Goal: Find specific page/section: Find specific page/section

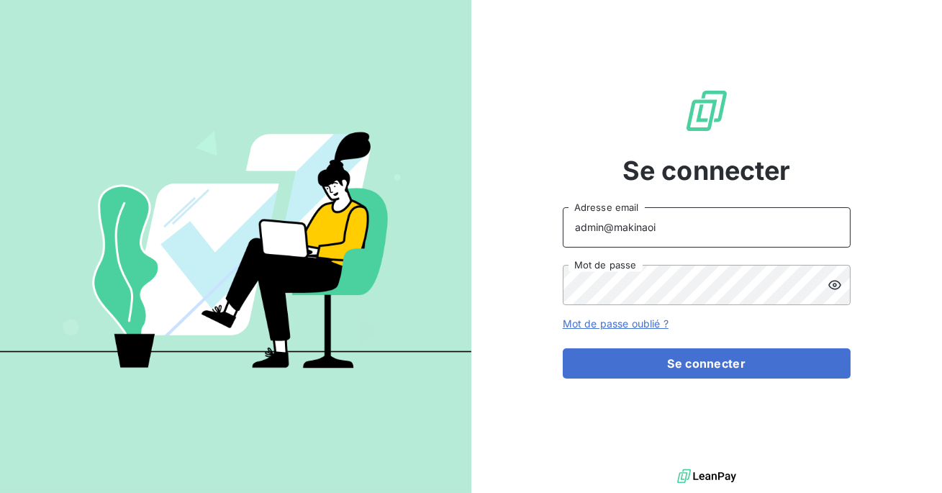
click at [697, 232] on input "admin@makinaoi" at bounding box center [707, 227] width 288 height 40
type input "admin@laceltiqueindustrielle"
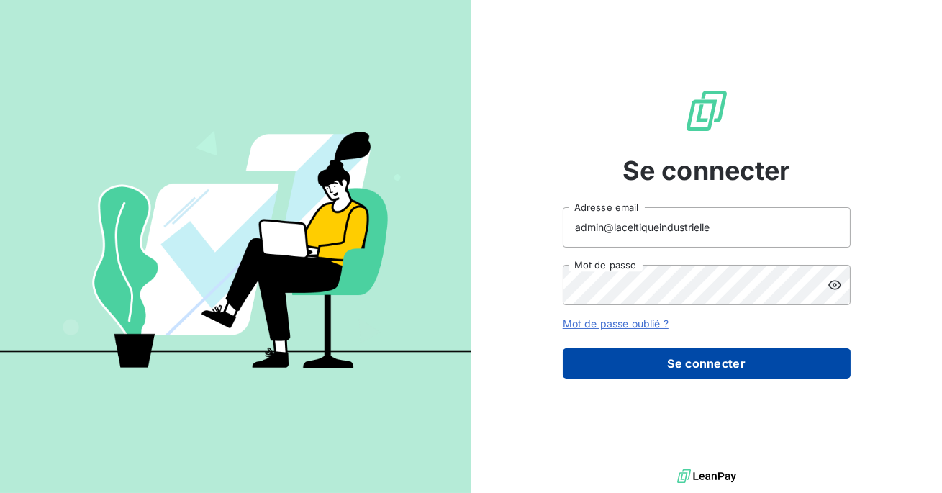
click at [702, 353] on button "Se connecter" at bounding box center [707, 363] width 288 height 30
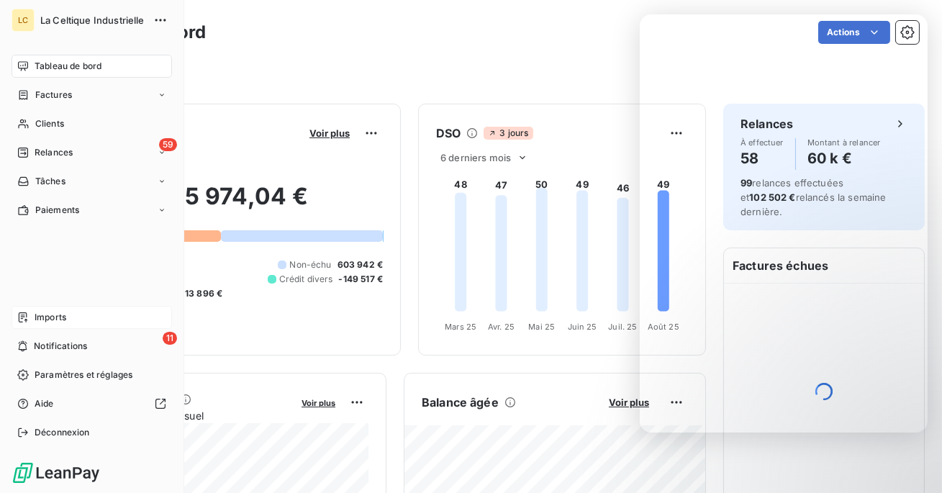
click at [35, 309] on div "Imports" at bounding box center [92, 317] width 160 height 23
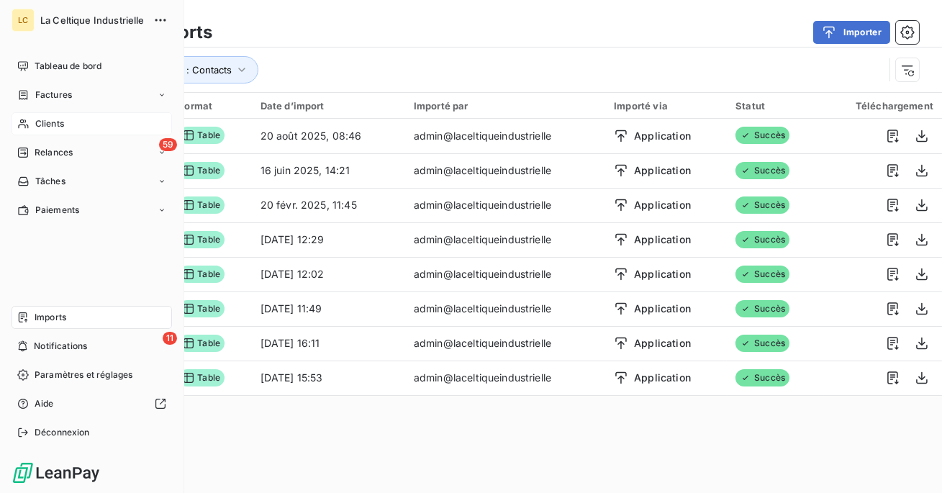
click at [32, 133] on div "Clients" at bounding box center [92, 123] width 160 height 23
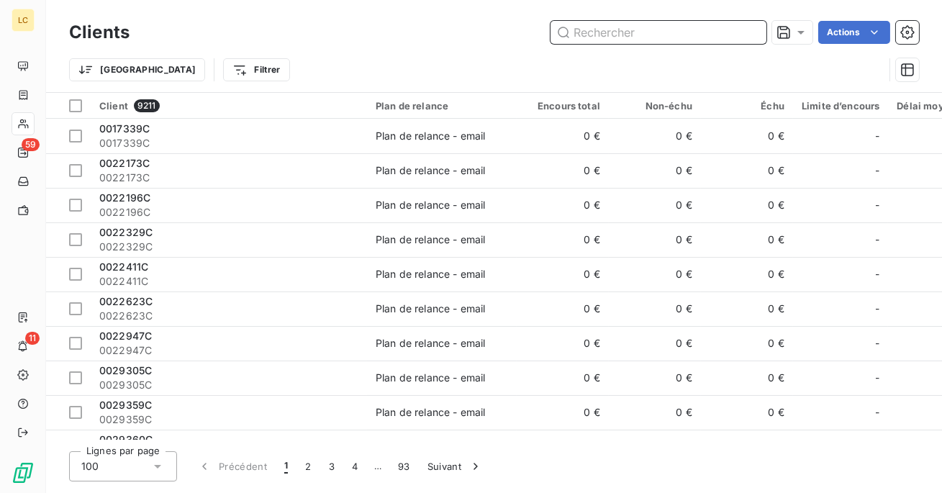
paste input "3341369C"
type input "3341369C"
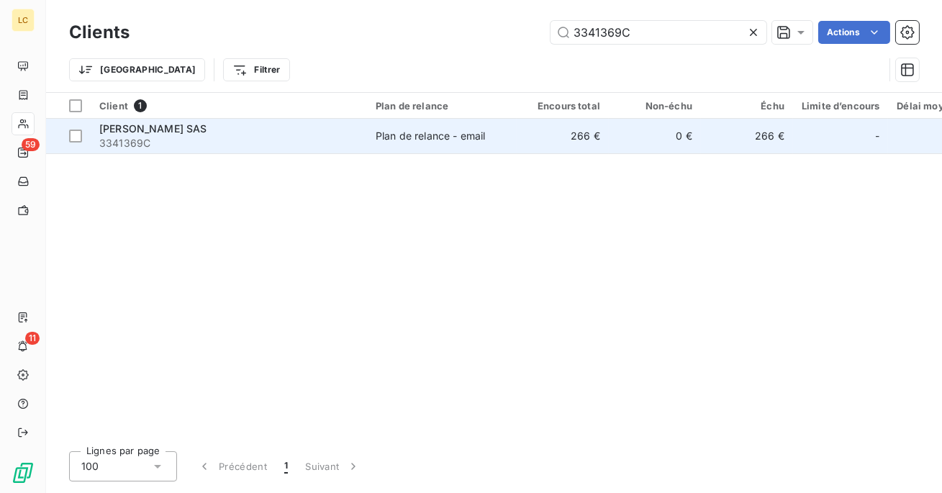
click at [345, 140] on span "3341369C" at bounding box center [228, 143] width 259 height 14
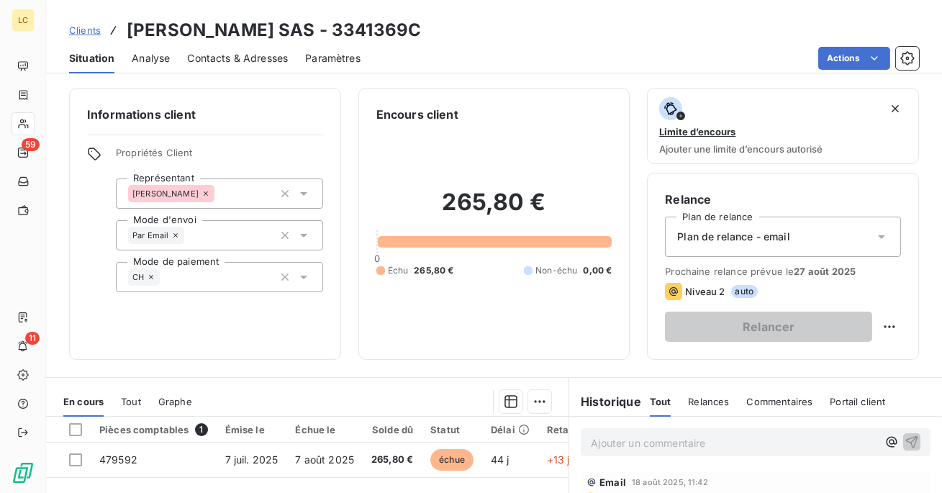
click at [222, 63] on span "Contacts & Adresses" at bounding box center [237, 58] width 101 height 14
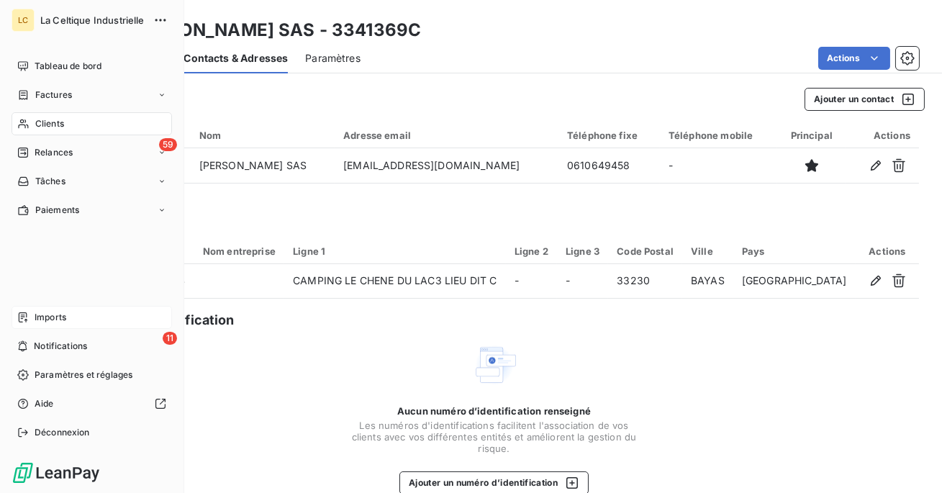
click at [49, 317] on span "Imports" at bounding box center [51, 317] width 32 height 13
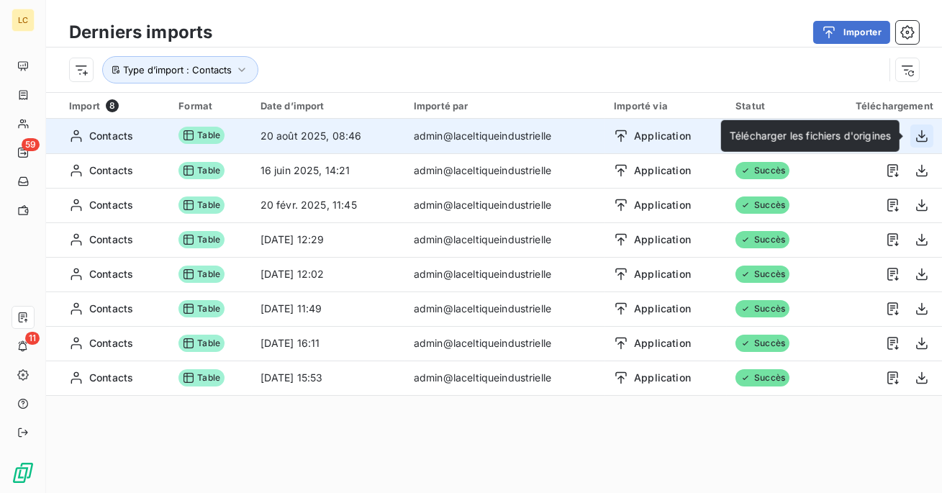
click at [921, 139] on icon "button" at bounding box center [922, 136] width 14 height 14
click at [926, 137] on icon "button" at bounding box center [922, 136] width 14 height 14
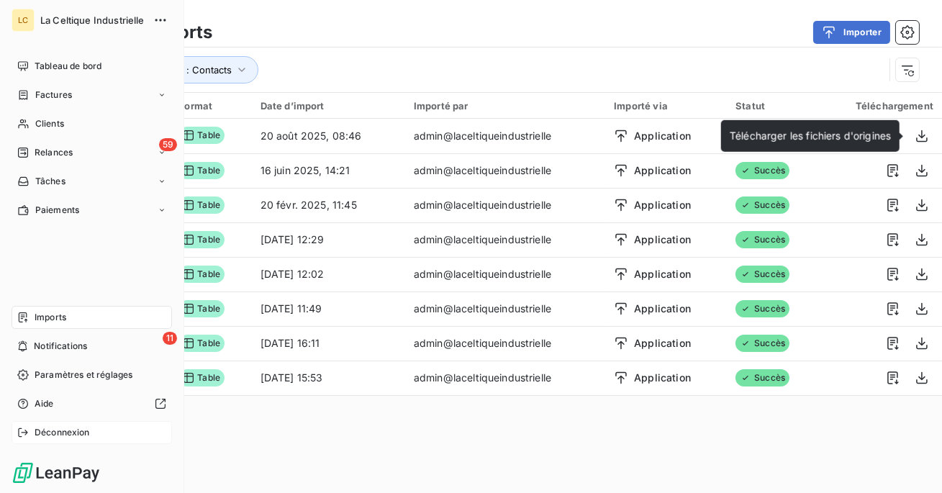
click at [71, 432] on span "Déconnexion" at bounding box center [62, 432] width 55 height 13
